Goal: Task Accomplishment & Management: Manage account settings

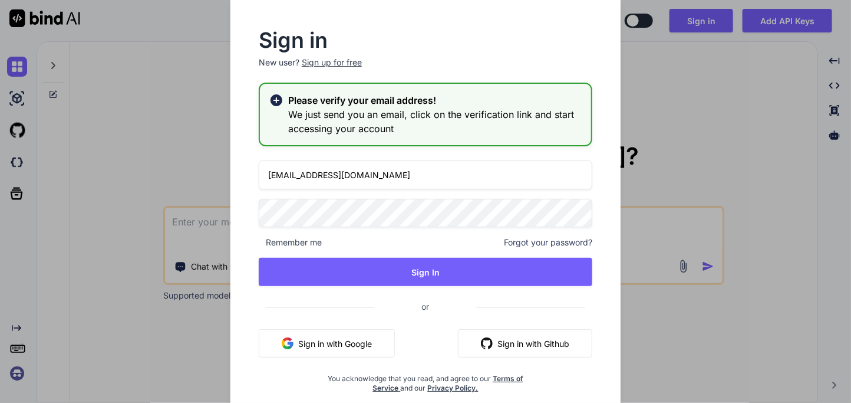
click at [314, 169] on input "[EMAIL_ADDRESS][DOMAIN_NAME]" at bounding box center [426, 174] width 334 height 29
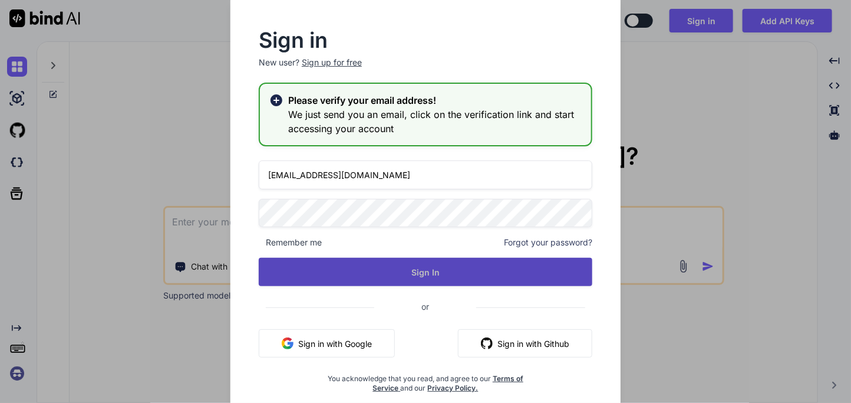
type input "[EMAIL_ADDRESS][DOMAIN_NAME]"
click at [414, 262] on button "Sign In" at bounding box center [426, 272] width 334 height 28
click at [425, 272] on button "Sign In" at bounding box center [426, 272] width 334 height 28
